Goal: Information Seeking & Learning: Learn about a topic

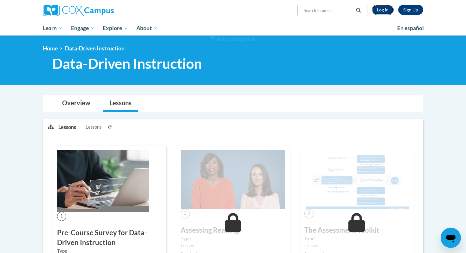
click at [383, 12] on link "Log In" at bounding box center [383, 10] width 22 height 10
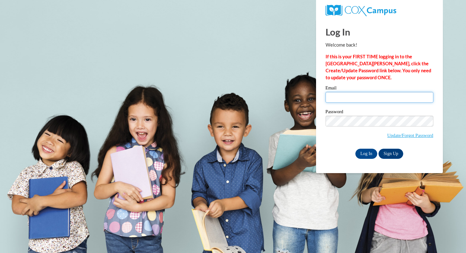
click at [371, 95] on input "Email" at bounding box center [380, 97] width 108 height 11
type input "twrolstad@mtsd.k12.wi.us"
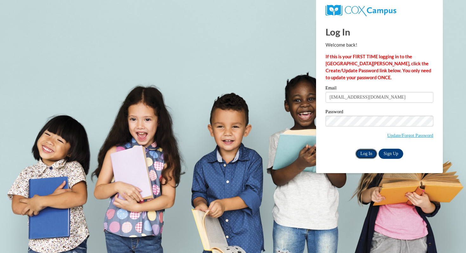
click at [364, 156] on input "Log In" at bounding box center [367, 154] width 22 height 10
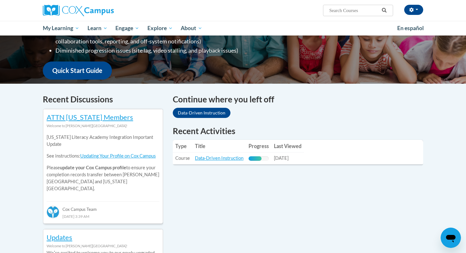
scroll to position [107, 0]
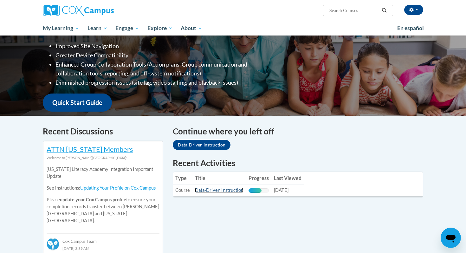
click at [227, 191] on link "Data-Driven Instruction" at bounding box center [219, 189] width 49 height 5
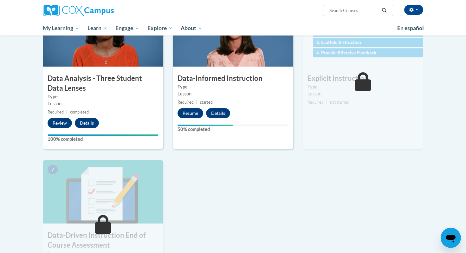
scroll to position [337, 0]
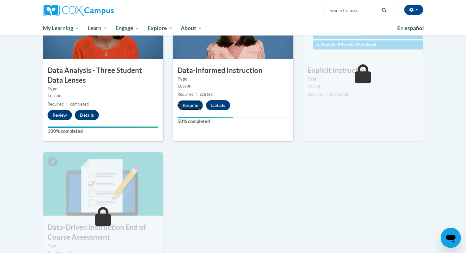
click at [188, 105] on button "Resume" at bounding box center [191, 105] width 26 height 10
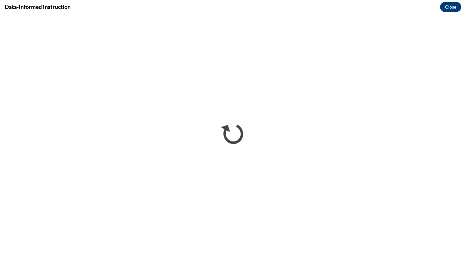
scroll to position [0, 0]
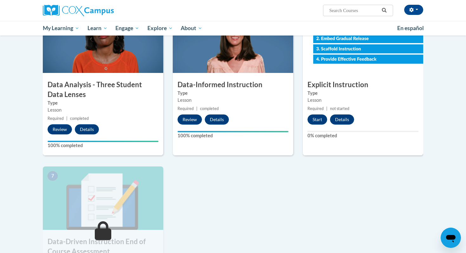
scroll to position [323, 0]
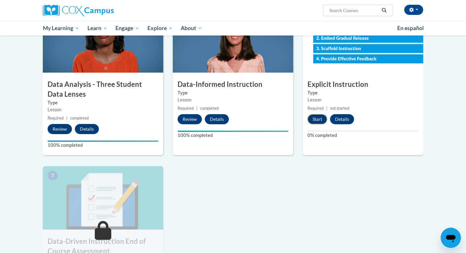
click at [318, 119] on button "Start" at bounding box center [318, 119] width 20 height 10
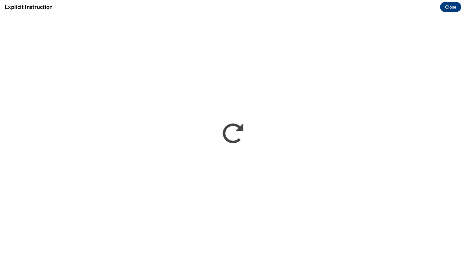
scroll to position [0, 0]
